Goal: Task Accomplishment & Management: Manage account settings

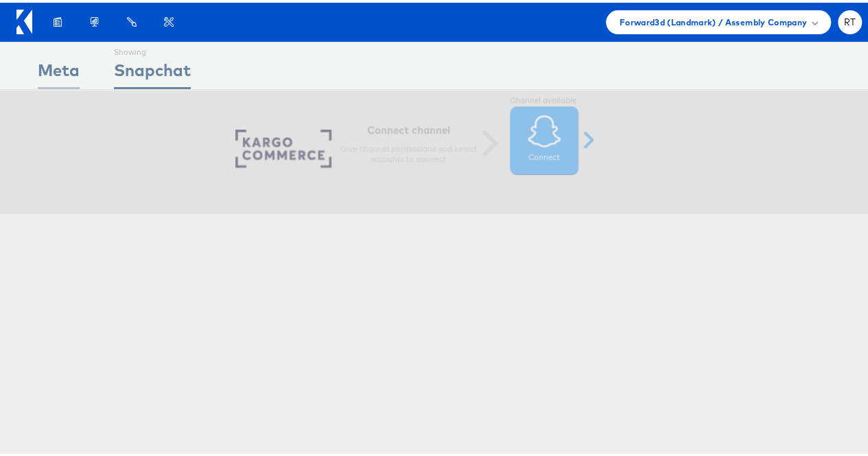
click at [62, 75] on div "Meta" at bounding box center [59, 71] width 42 height 31
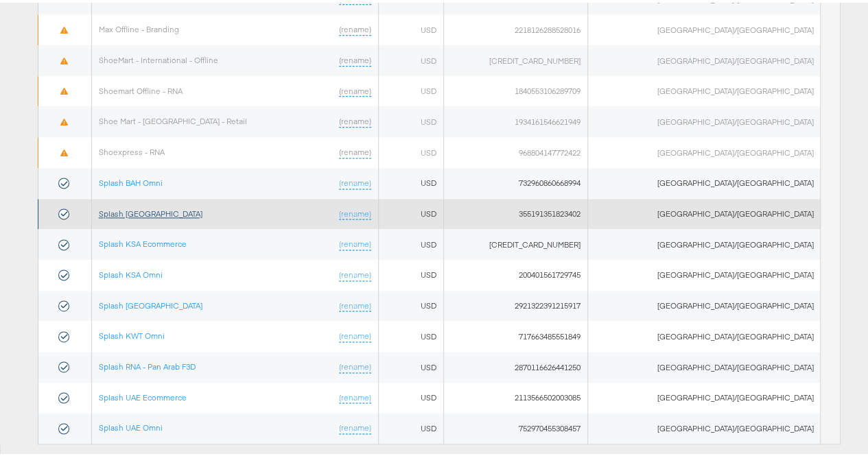
scroll to position [833, 0]
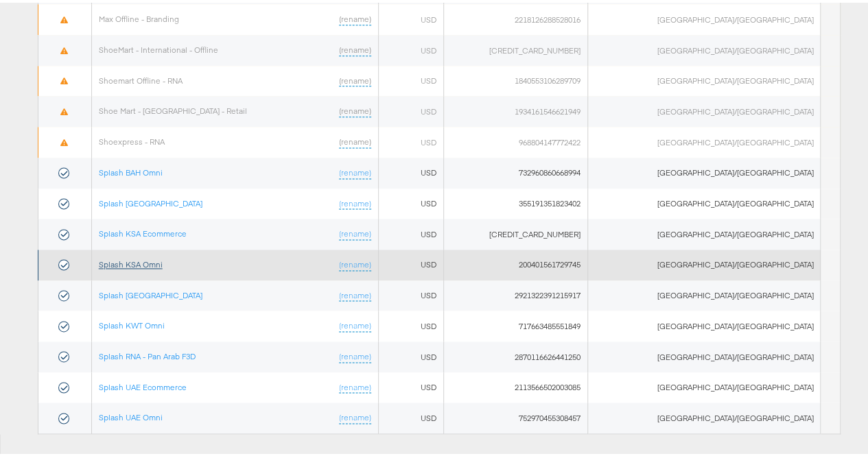
click at [159, 256] on link "Splash KSA Omni" at bounding box center [131, 261] width 64 height 10
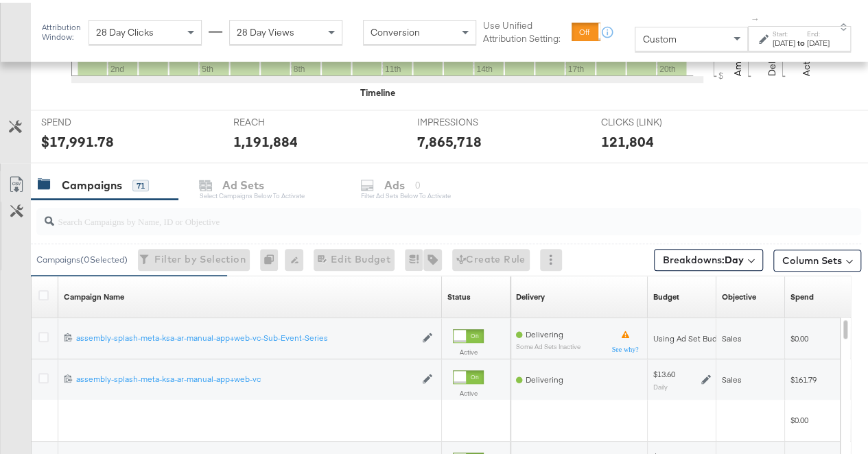
scroll to position [479, 0]
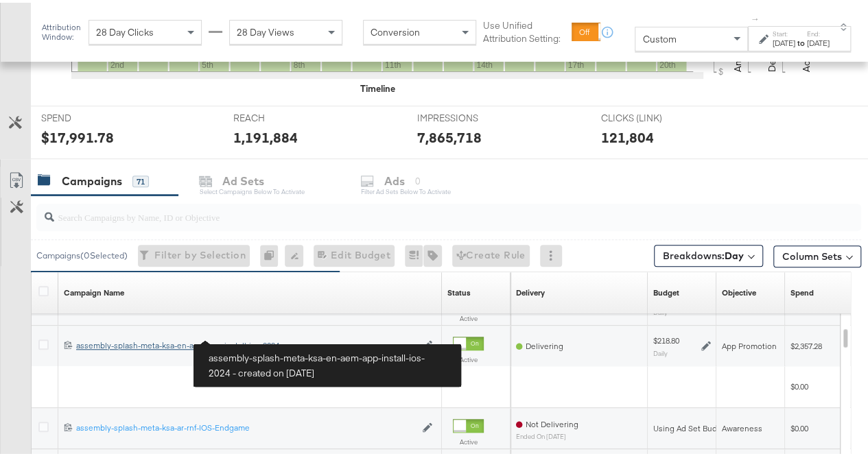
click at [229, 341] on div "assembly-splash-meta-ksa-en-aem-app-install-ios-2024 assembly-splash-meta-ksa-e…" at bounding box center [245, 342] width 339 height 11
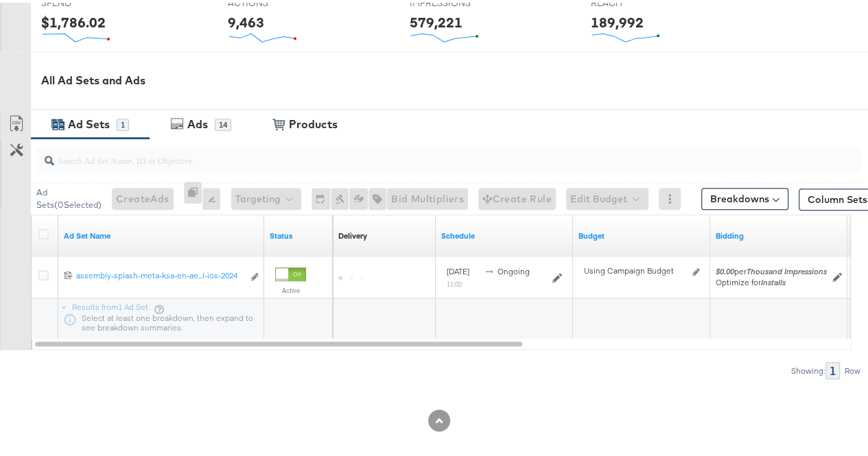
scroll to position [580, 0]
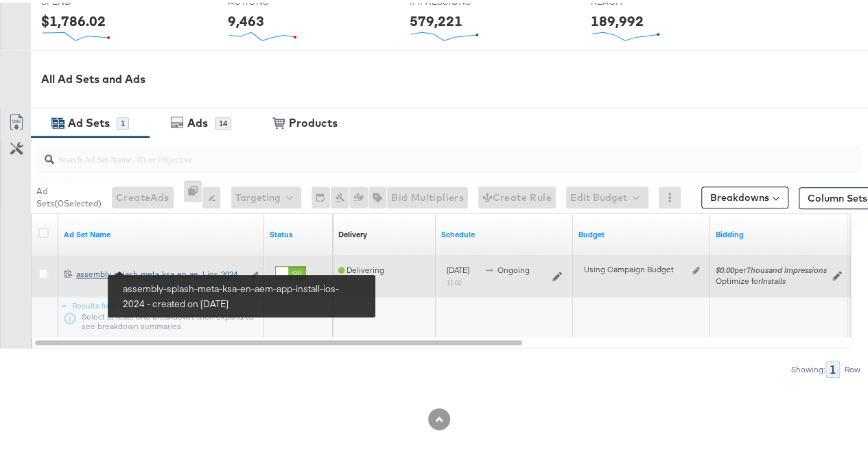
click at [174, 268] on div "assembly-splash-meta-ksa-en-aem-app-install-ios-2024 assembly-splash-meta-ksa-e…" at bounding box center [159, 271] width 167 height 11
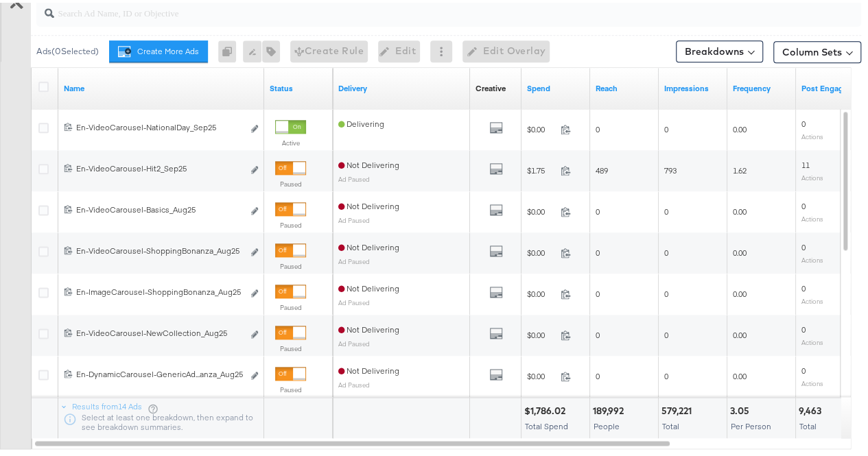
scroll to position [828, 0]
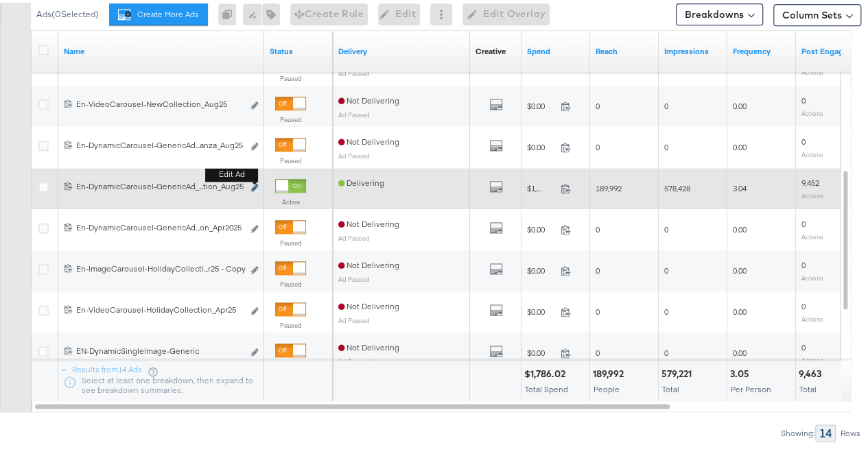
click at [255, 185] on button "Edit ad" at bounding box center [254, 185] width 8 height 14
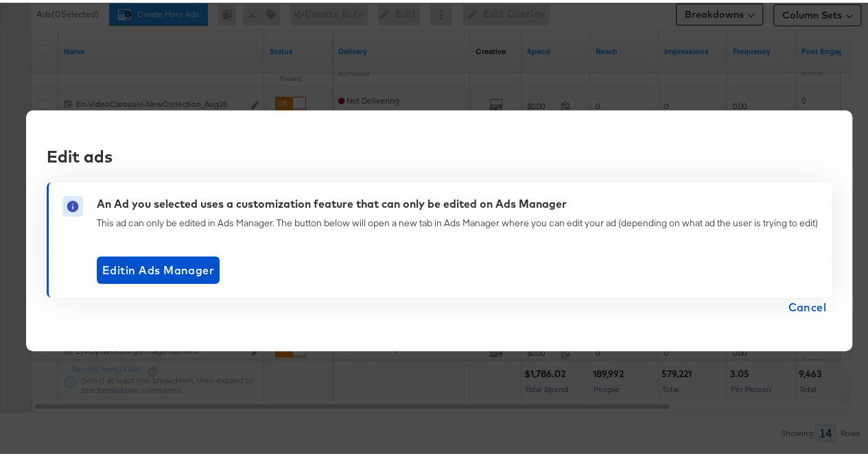
click at [798, 308] on span "Cancel" at bounding box center [806, 304] width 38 height 19
